Goal: Navigation & Orientation: Find specific page/section

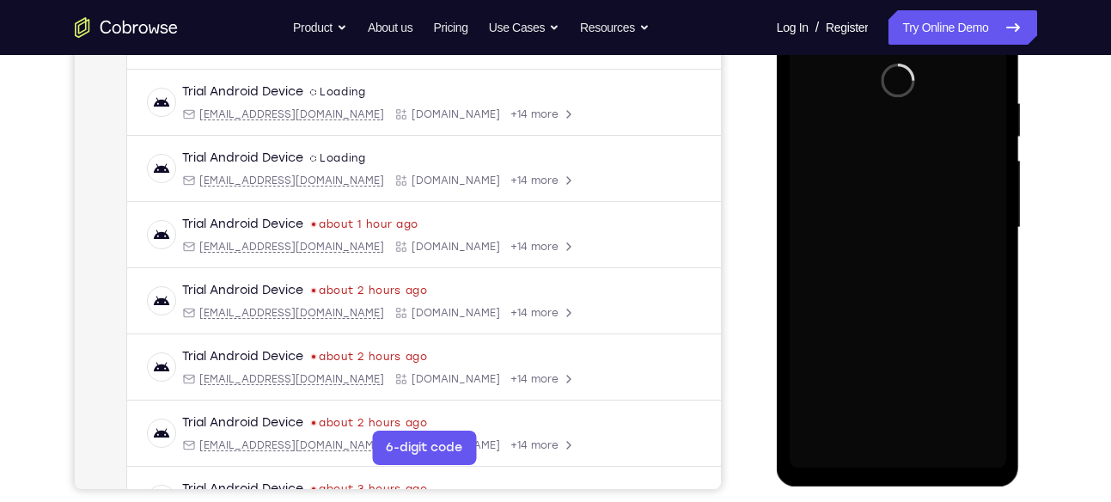
scroll to position [309, 0]
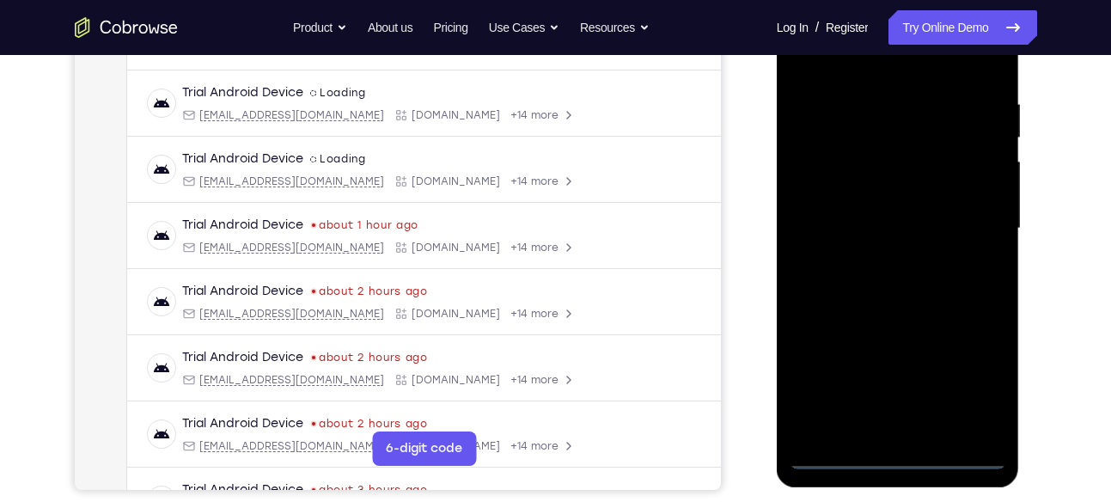
click at [908, 447] on div at bounding box center [898, 228] width 217 height 481
click at [895, 459] on div at bounding box center [898, 228] width 217 height 481
click at [964, 376] on div at bounding box center [898, 228] width 217 height 481
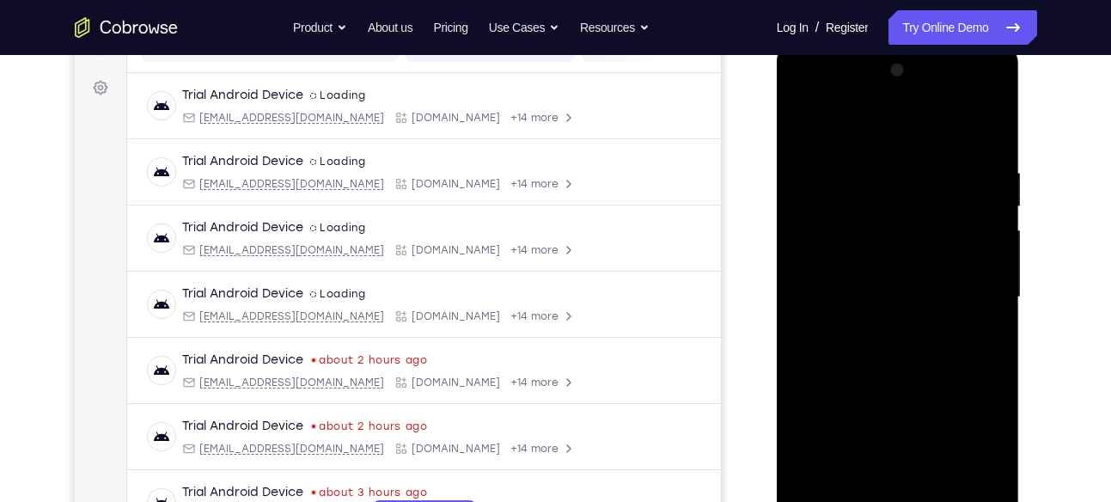
scroll to position [236, 0]
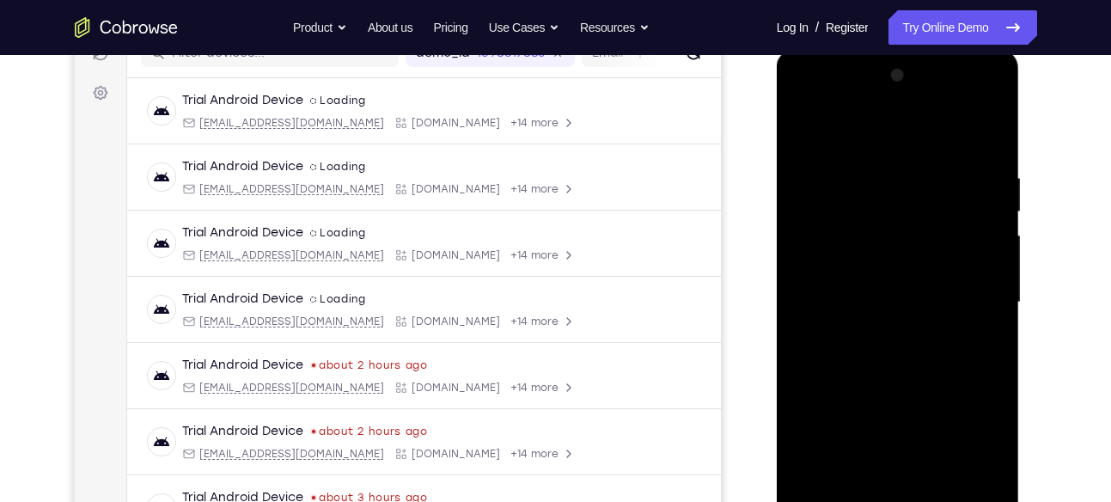
click at [877, 140] on div at bounding box center [898, 302] width 217 height 481
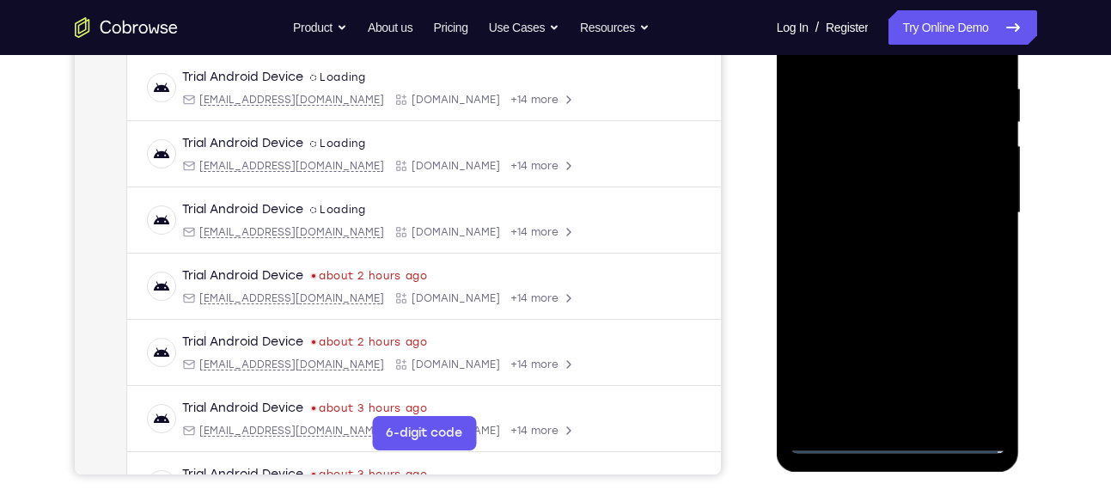
scroll to position [326, 0]
click at [967, 213] on div at bounding box center [898, 212] width 217 height 481
click at [876, 242] on div at bounding box center [898, 212] width 217 height 481
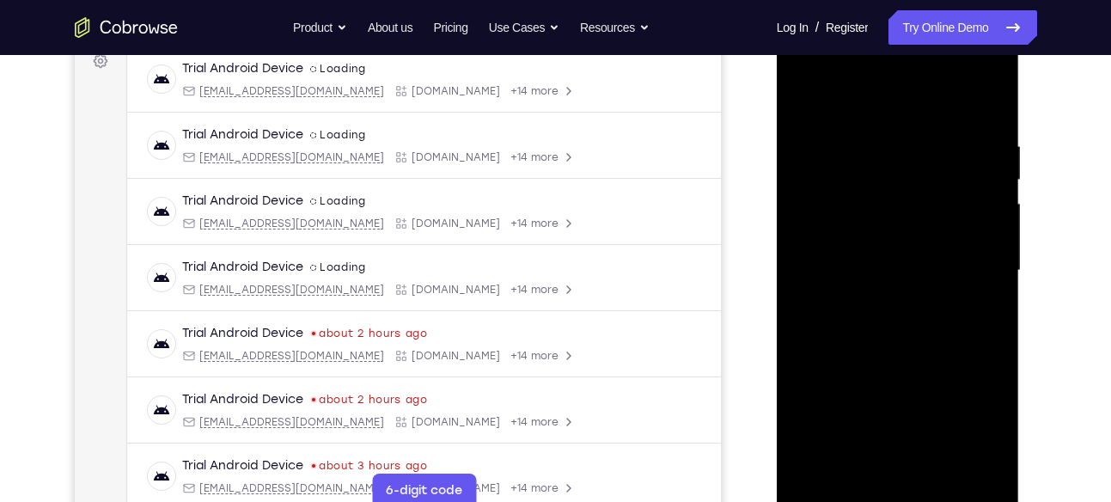
scroll to position [266, 0]
click at [911, 253] on div at bounding box center [898, 271] width 217 height 481
click at [890, 266] on div at bounding box center [898, 271] width 217 height 481
click at [833, 328] on div at bounding box center [898, 271] width 217 height 481
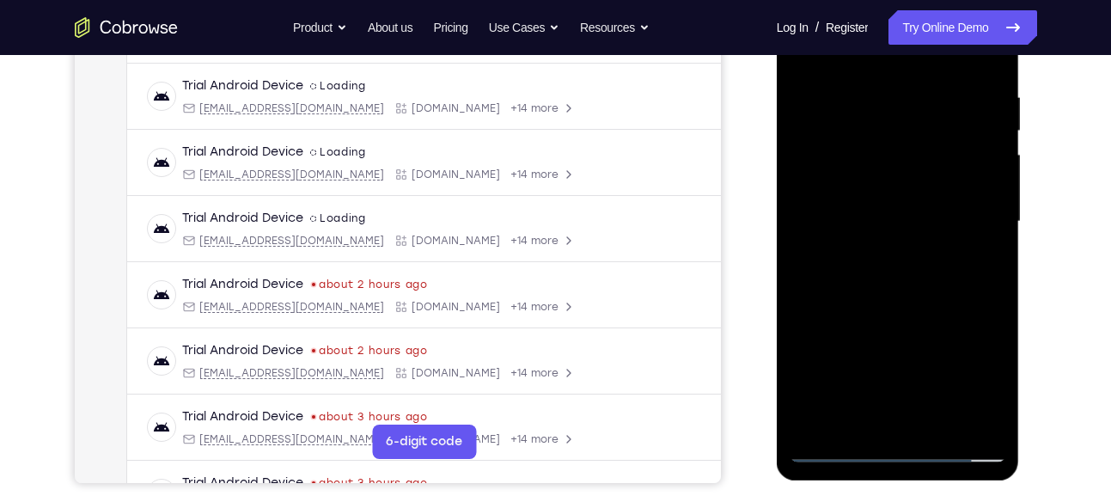
scroll to position [300, 0]
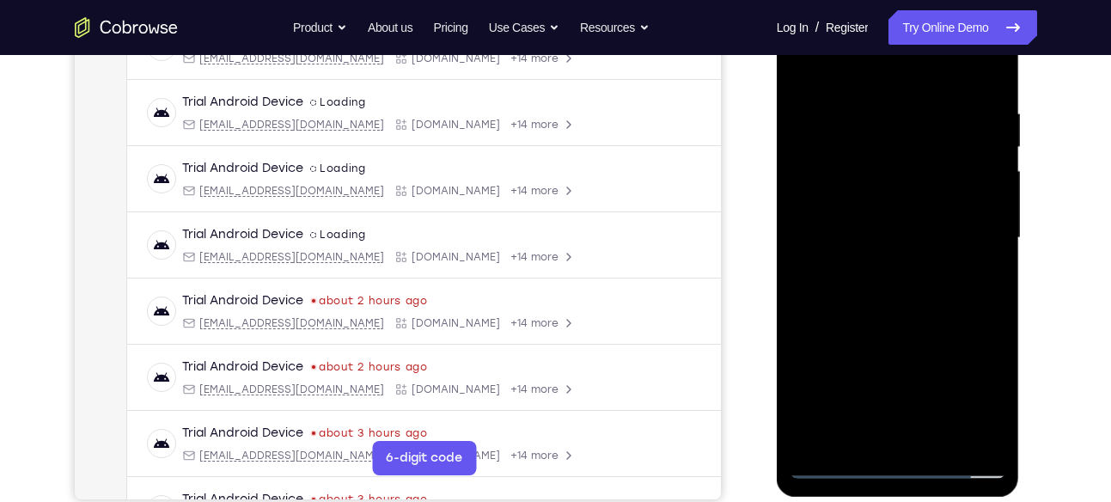
click at [895, 328] on div at bounding box center [898, 237] width 217 height 481
click at [934, 443] on div at bounding box center [898, 237] width 217 height 481
click at [914, 328] on div at bounding box center [898, 237] width 217 height 481
click at [875, 229] on div at bounding box center [898, 237] width 217 height 481
click at [846, 433] on div at bounding box center [898, 237] width 217 height 481
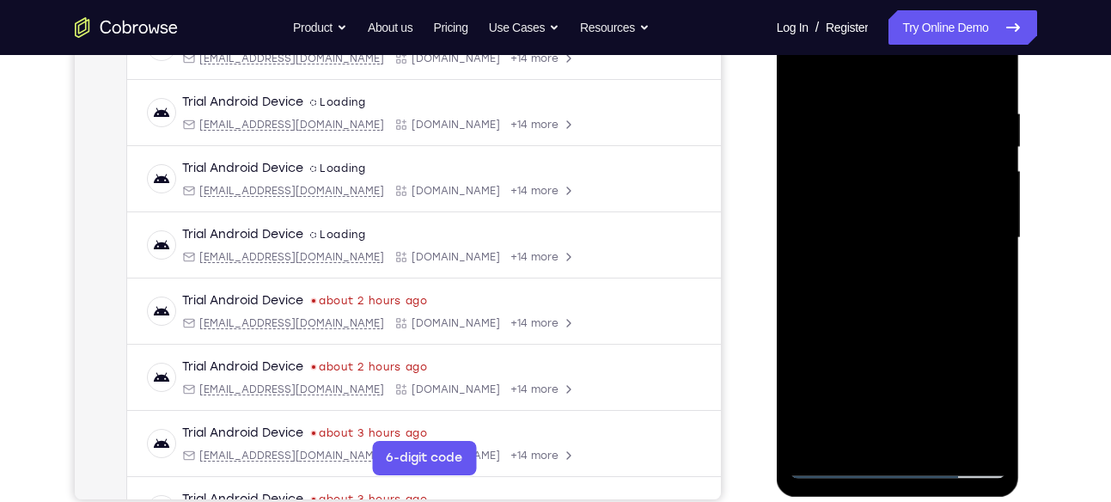
scroll to position [211, 0]
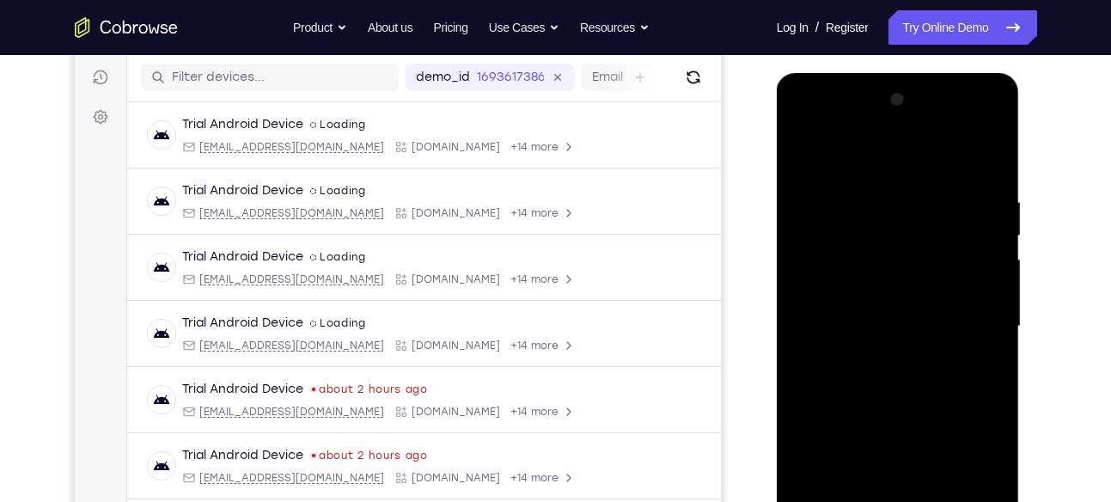
click at [807, 156] on div at bounding box center [898, 326] width 217 height 481
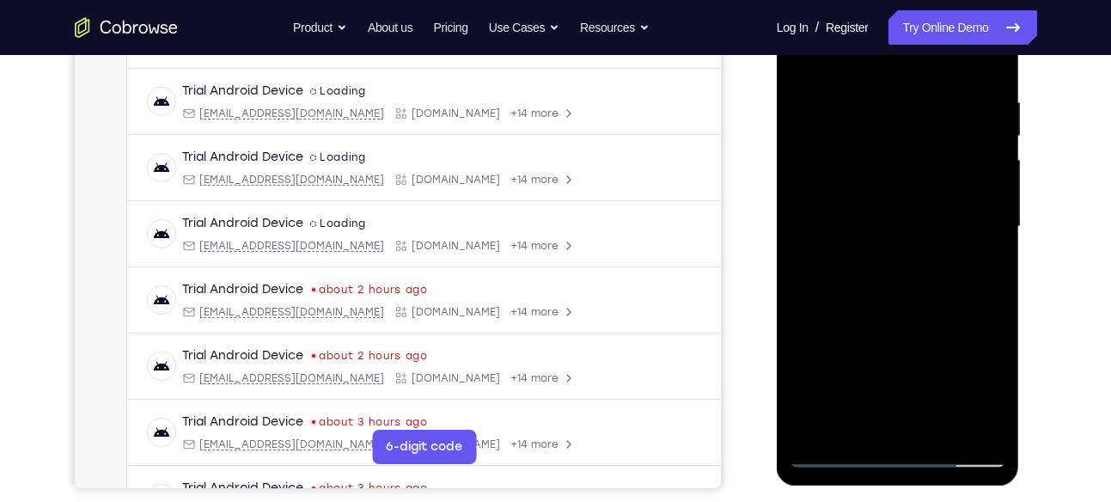
scroll to position [312, 0]
click at [864, 249] on div at bounding box center [898, 225] width 217 height 481
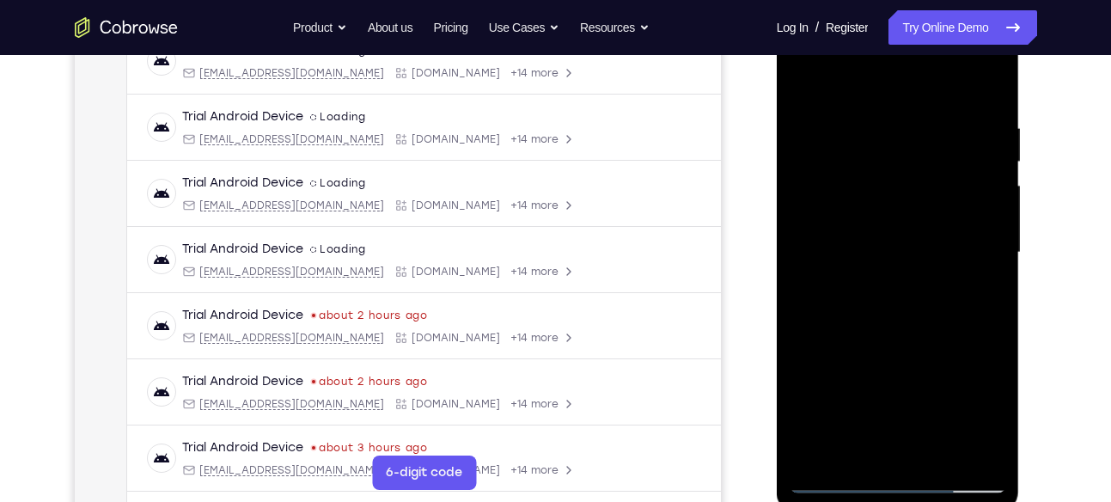
scroll to position [280, 0]
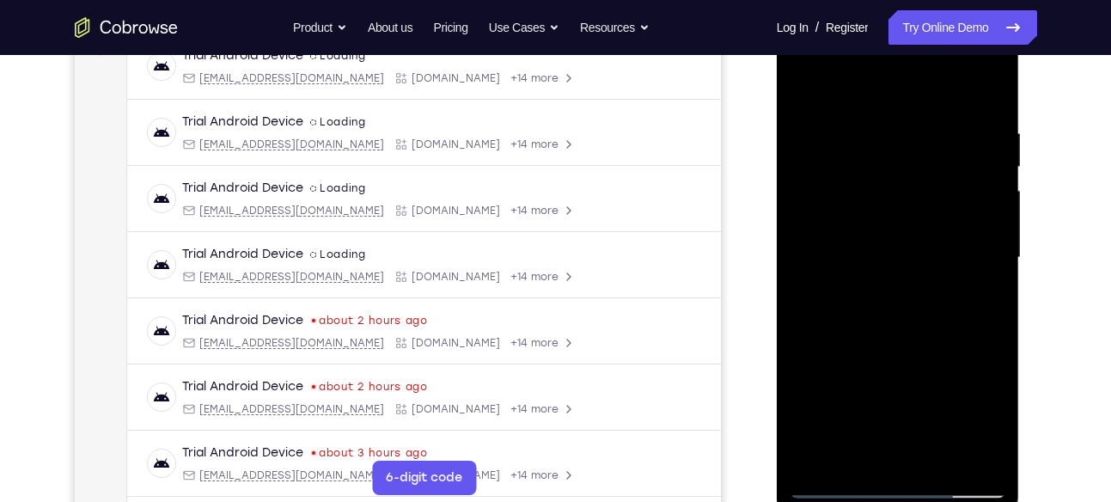
click at [804, 94] on div at bounding box center [898, 257] width 217 height 481
drag, startPoint x: 864, startPoint y: 401, endPoint x: 885, endPoint y: 236, distance: 166.3
click at [885, 236] on div at bounding box center [898, 257] width 217 height 481
drag, startPoint x: 896, startPoint y: 325, endPoint x: 894, endPoint y: 490, distance: 165.0
click at [894, 490] on div at bounding box center [898, 257] width 217 height 481
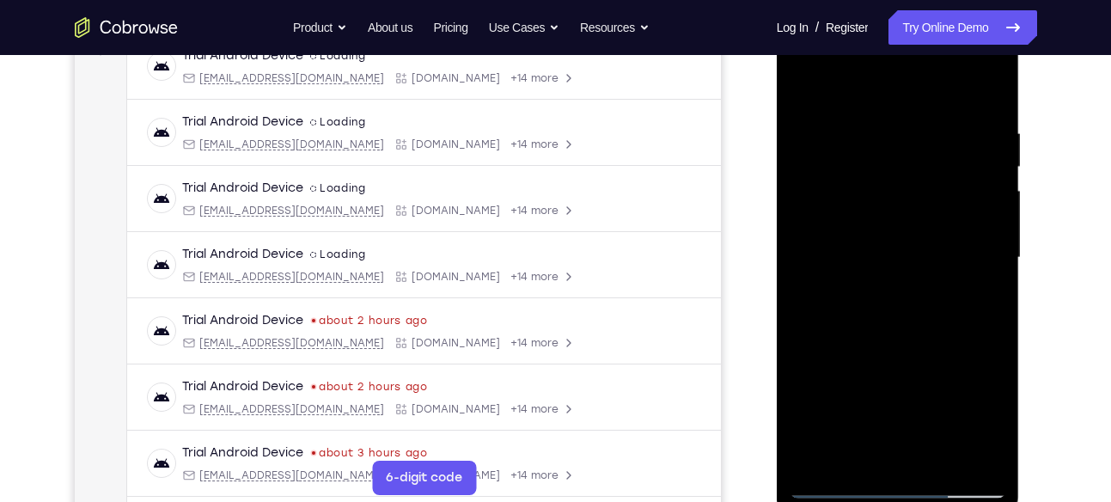
drag, startPoint x: 891, startPoint y: 391, endPoint x: 905, endPoint y: 199, distance: 192.2
click at [905, 199] on div at bounding box center [898, 257] width 217 height 481
click at [851, 432] on div at bounding box center [898, 257] width 217 height 481
click at [829, 89] on div at bounding box center [898, 257] width 217 height 481
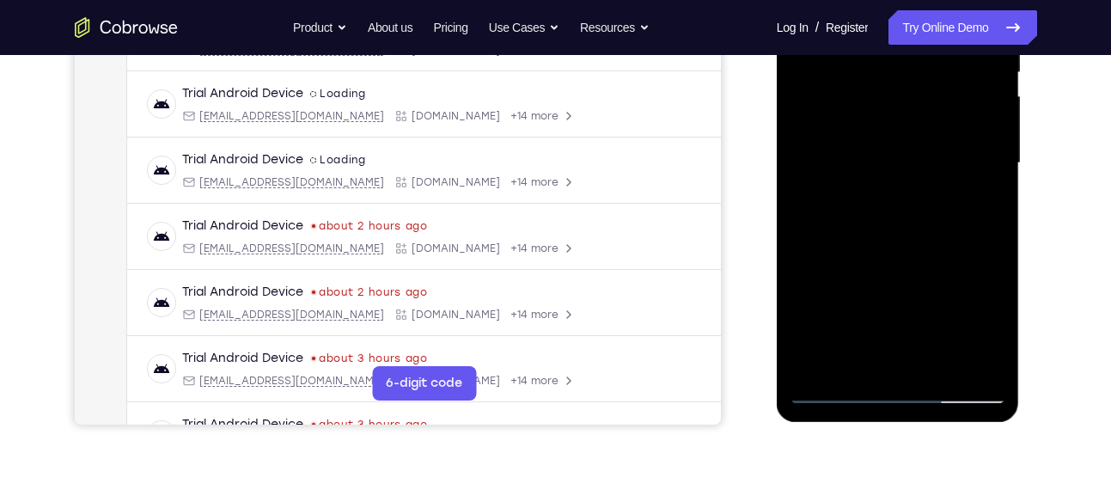
click at [937, 366] on div at bounding box center [898, 163] width 217 height 481
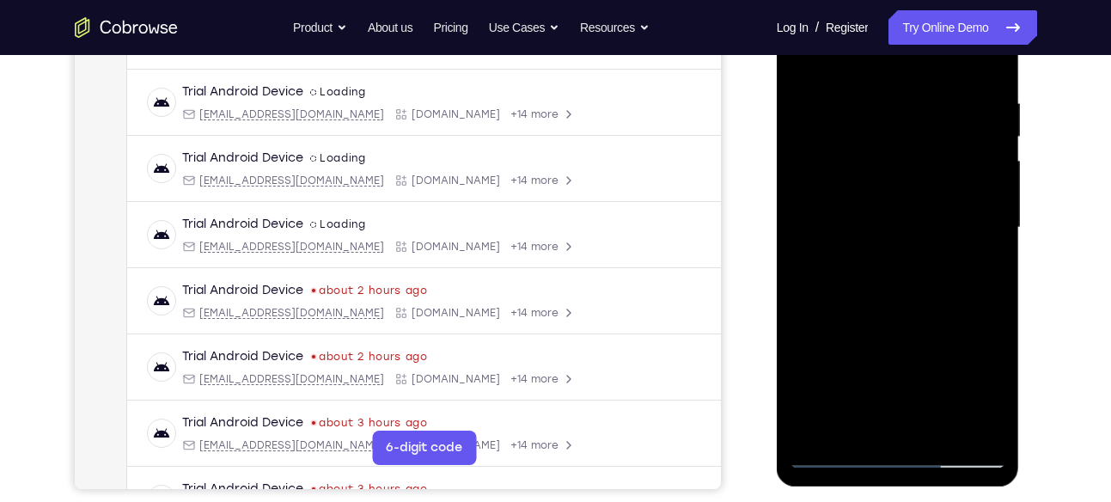
scroll to position [309, 0]
click at [931, 419] on div at bounding box center [898, 228] width 217 height 481
click at [933, 432] on div at bounding box center [898, 228] width 217 height 481
click at [854, 182] on div at bounding box center [898, 228] width 217 height 481
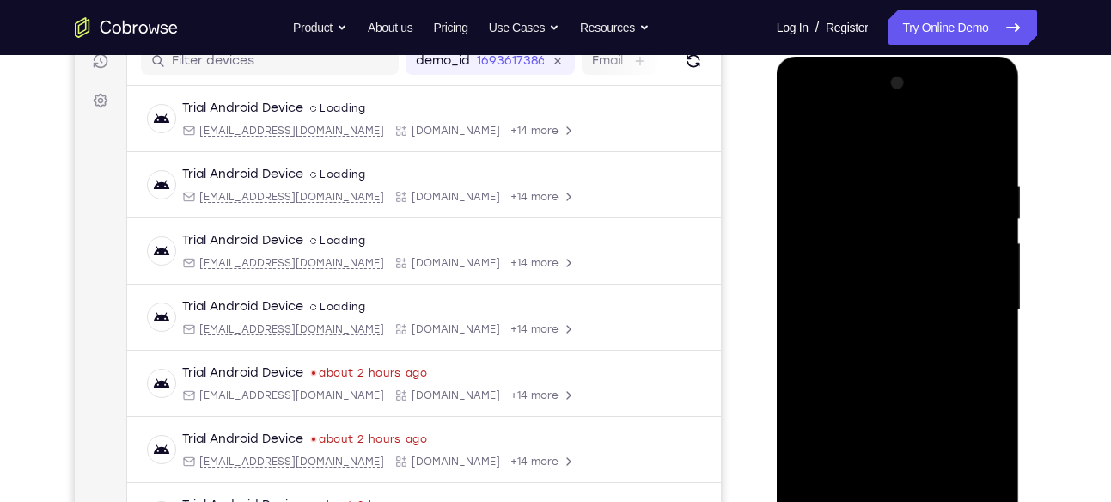
scroll to position [225, 0]
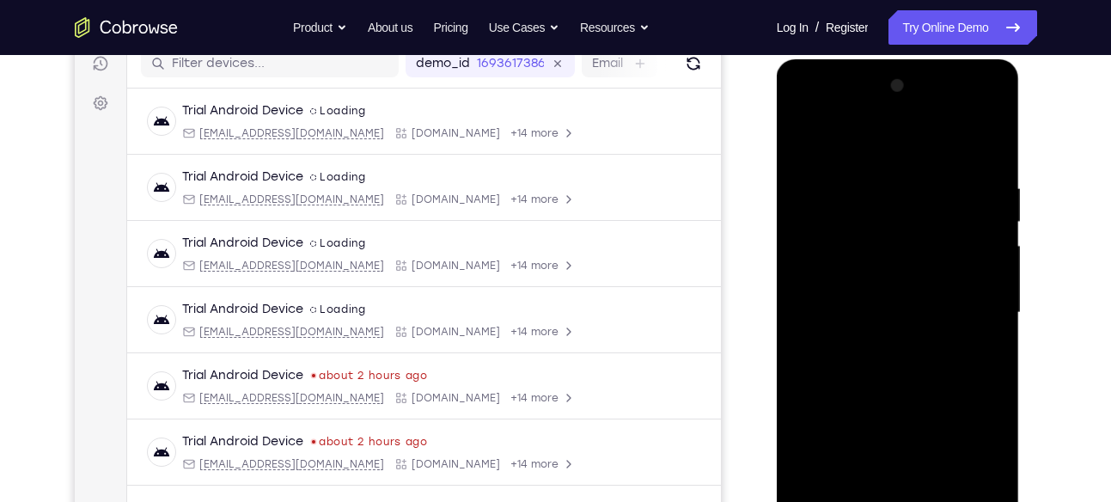
click at [805, 143] on div at bounding box center [898, 312] width 217 height 481
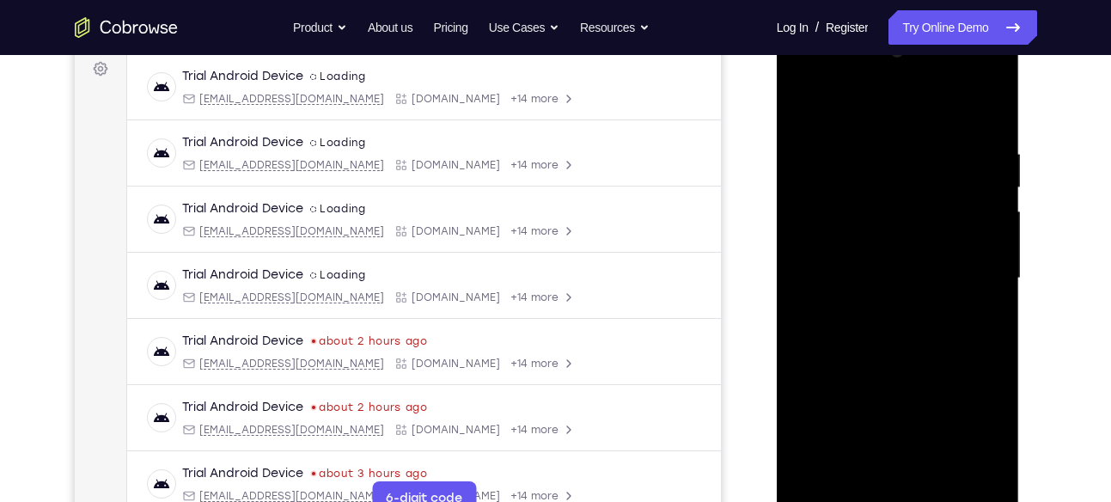
scroll to position [257, 0]
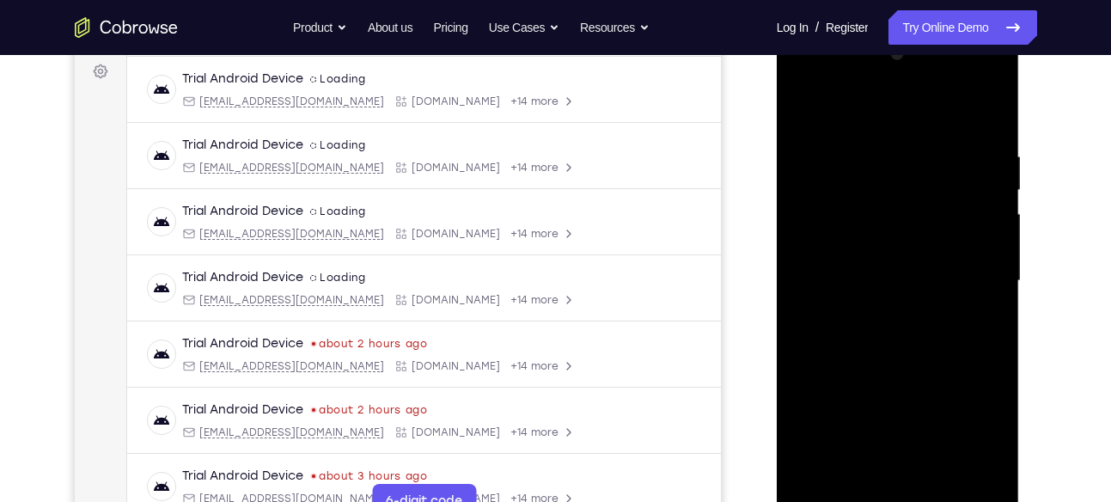
click at [811, 103] on div at bounding box center [898, 280] width 217 height 481
drag, startPoint x: 876, startPoint y: 292, endPoint x: 916, endPoint y: 70, distance: 225.4
click at [916, 70] on div at bounding box center [898, 280] width 217 height 481
drag, startPoint x: 895, startPoint y: 393, endPoint x: 924, endPoint y: 155, distance: 239.9
click at [924, 155] on div at bounding box center [898, 280] width 217 height 481
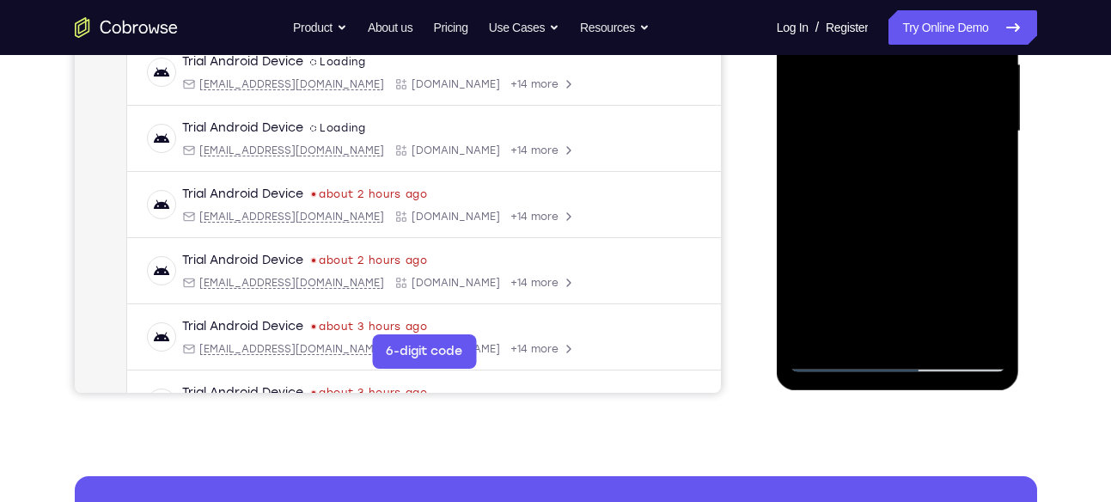
scroll to position [407, 0]
drag, startPoint x: 905, startPoint y: 260, endPoint x: 916, endPoint y: 107, distance: 154.3
click at [916, 107] on div at bounding box center [898, 130] width 217 height 481
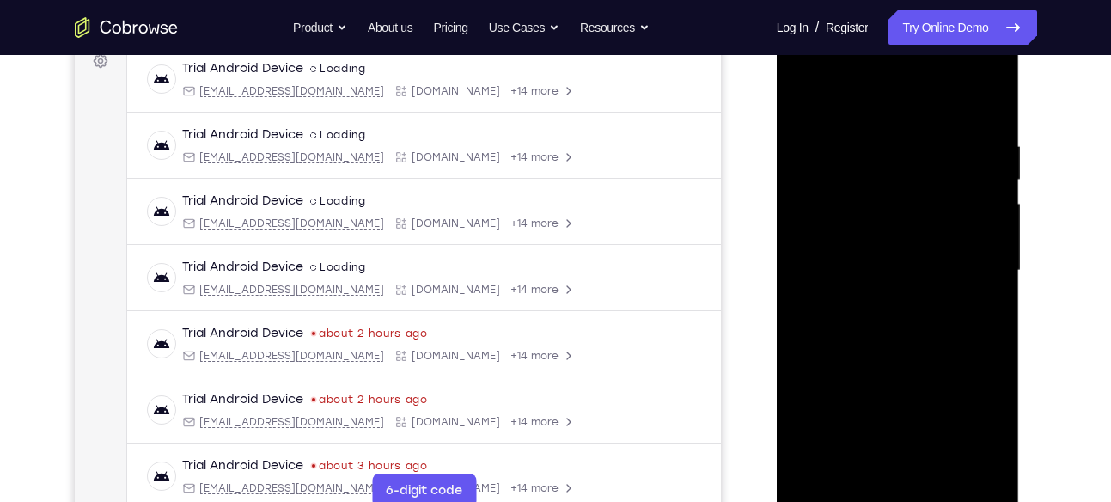
scroll to position [266, 0]
click at [945, 473] on div at bounding box center [898, 272] width 217 height 481
drag, startPoint x: 862, startPoint y: 331, endPoint x: 876, endPoint y: 545, distance: 214.5
click at [876, 501] on html "Online web based iOS Simulators and Android Emulators. Run iPhone, iPad, Mobile…" at bounding box center [899, 277] width 245 height 516
drag, startPoint x: 883, startPoint y: 330, endPoint x: 896, endPoint y: 545, distance: 215.3
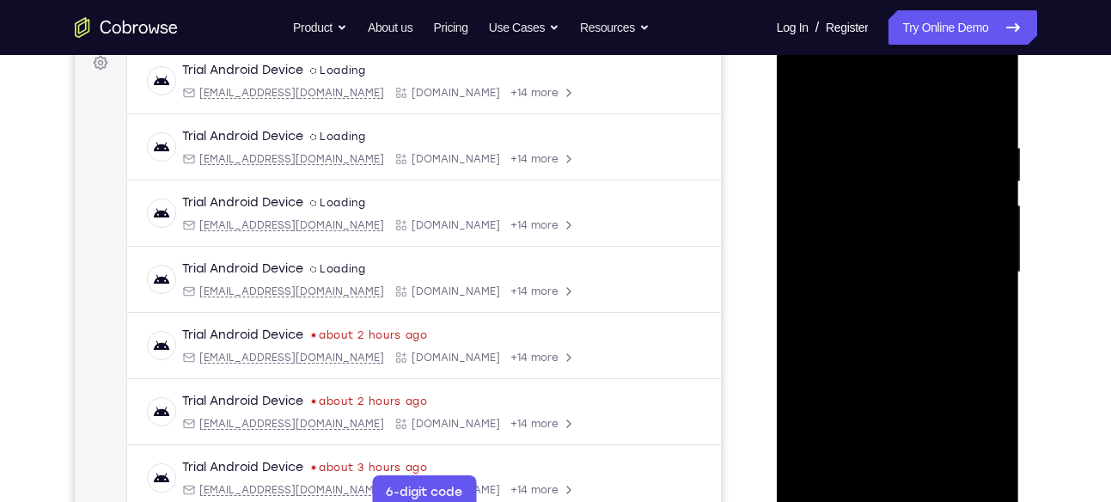
click at [896, 501] on html "Online web based iOS Simulators and Android Emulators. Run iPhone, iPad, Mobile…" at bounding box center [899, 277] width 245 height 516
click at [874, 211] on div at bounding box center [898, 272] width 217 height 481
click at [802, 101] on div at bounding box center [898, 272] width 217 height 481
